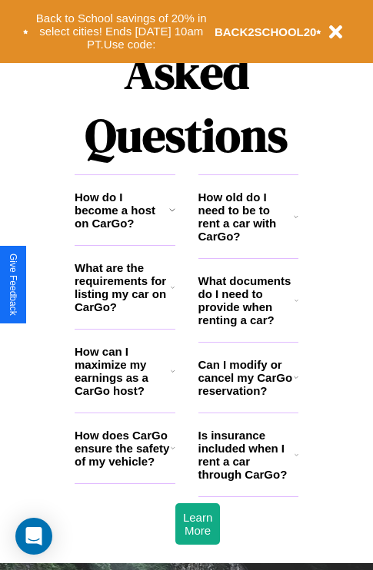
scroll to position [1861, 0]
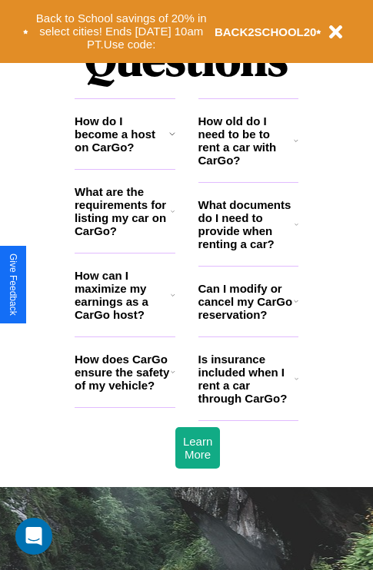
click at [124, 154] on h3 "How do I become a host on CarGo?" at bounding box center [122, 133] width 94 height 39
click at [124, 392] on h3 "How does CarGo ensure the safety of my vehicle?" at bounding box center [123, 372] width 96 height 39
click at [124, 236] on h3 "What are the requirements for listing my car on CarGo?" at bounding box center [123, 211] width 96 height 52
click at [247, 403] on h3 "Is insurance included when I rent a car through CarGo?" at bounding box center [246, 379] width 96 height 52
click at [296, 147] on icon at bounding box center [295, 140] width 5 height 12
